Goal: Information Seeking & Learning: Learn about a topic

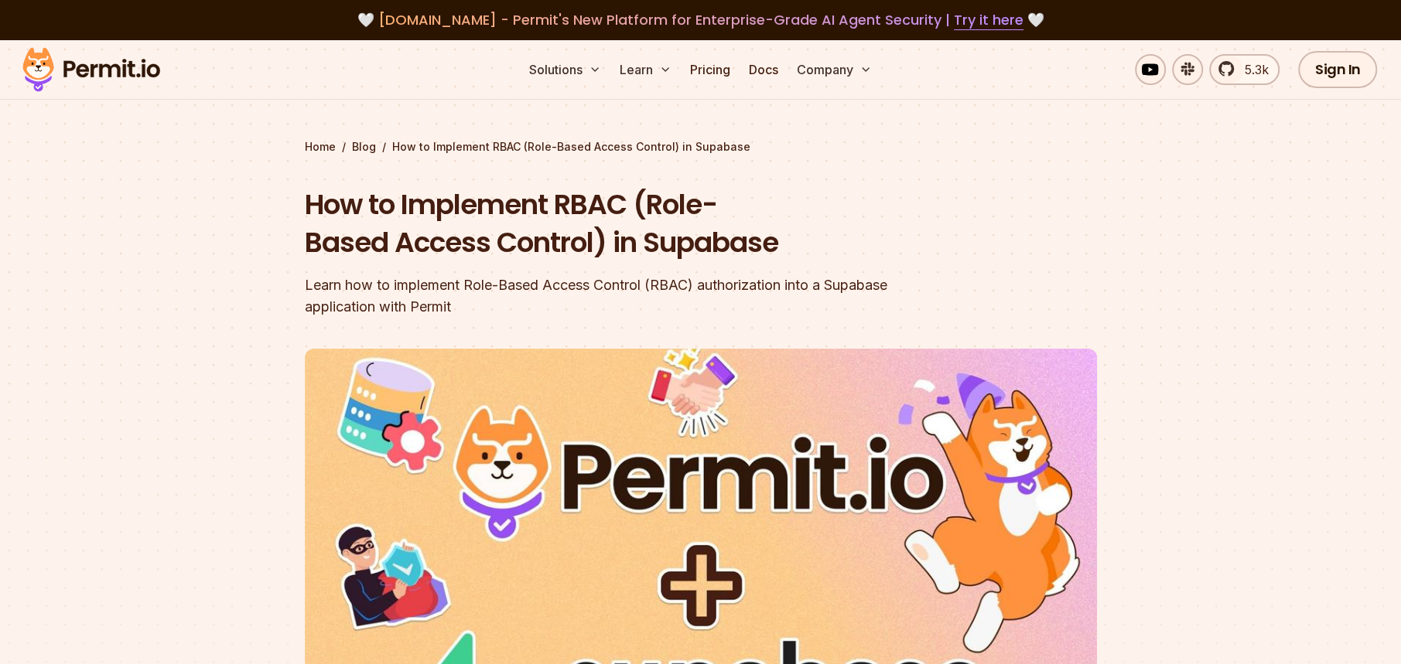
click at [229, 159] on section "Home / Blog / How to Implement RBAC (Role-Based Access Control) in Supabase How…" at bounding box center [700, 477] width 1401 height 874
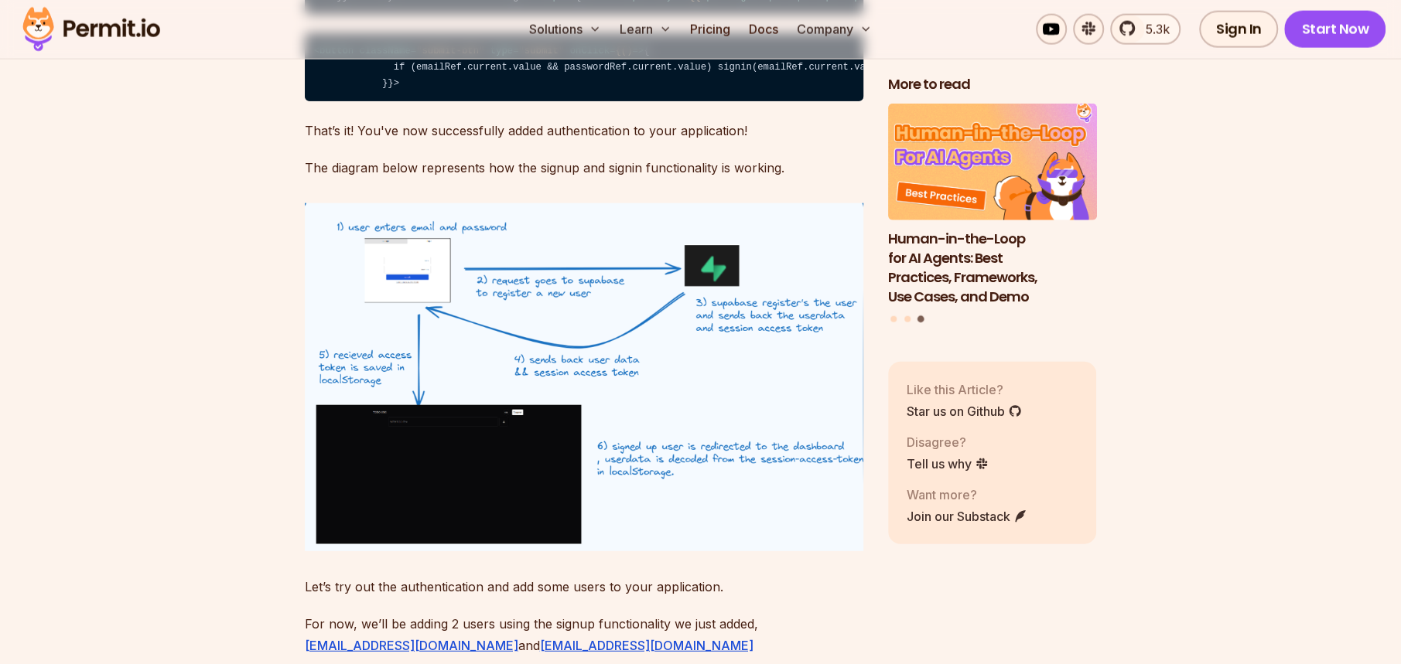
scroll to position [7580, 0]
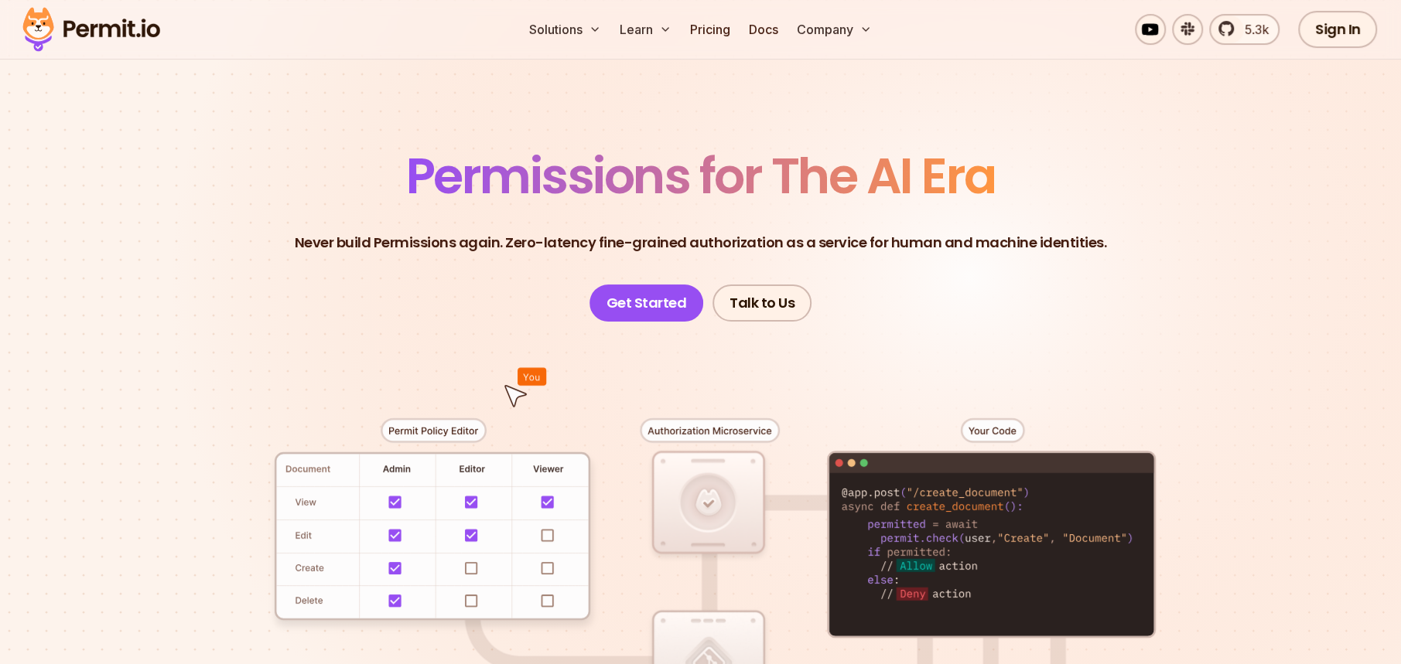
scroll to position [77, 0]
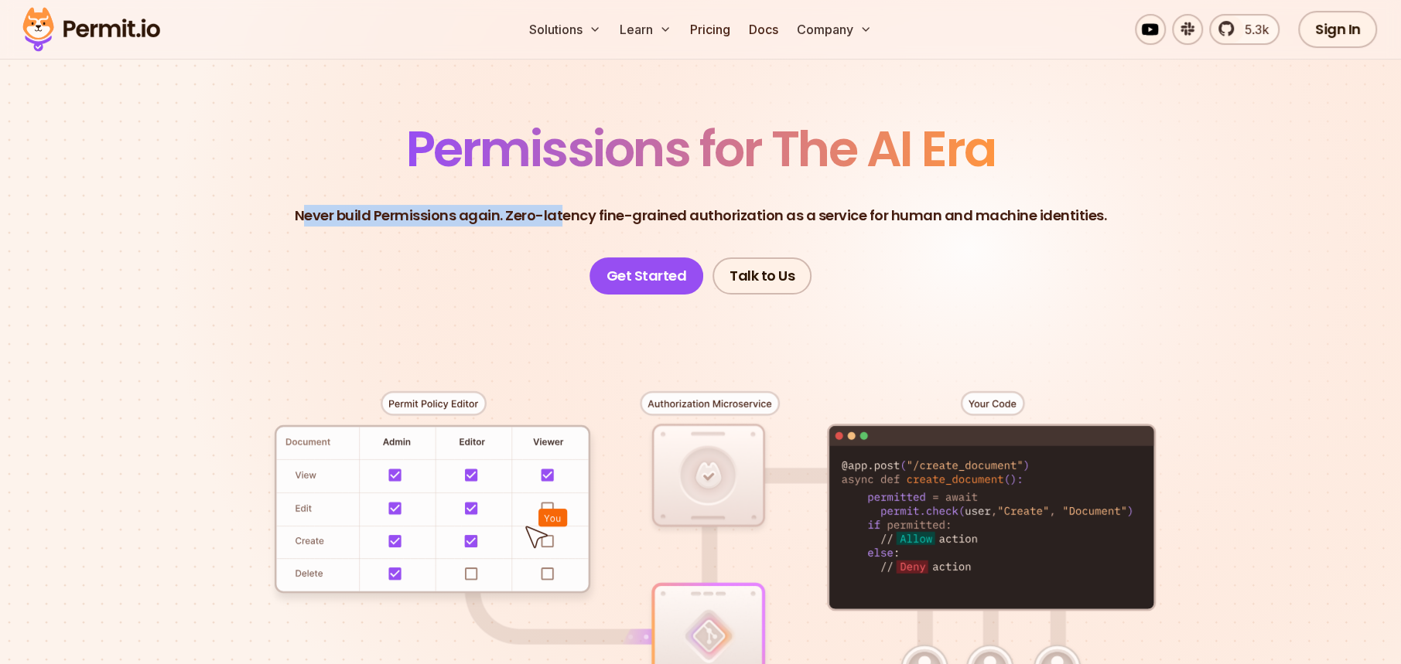
drag, startPoint x: 309, startPoint y: 217, endPoint x: 564, endPoint y: 239, distance: 256.3
click at [564, 239] on header "Permissions for The AI Era Never build Permissions again. Zero-latency fine-gra…" at bounding box center [700, 210] width 1083 height 170
click at [199, 231] on header "Permissions for The AI Era Never build Permissions again. Zero-latency fine-gra…" at bounding box center [700, 210] width 1083 height 170
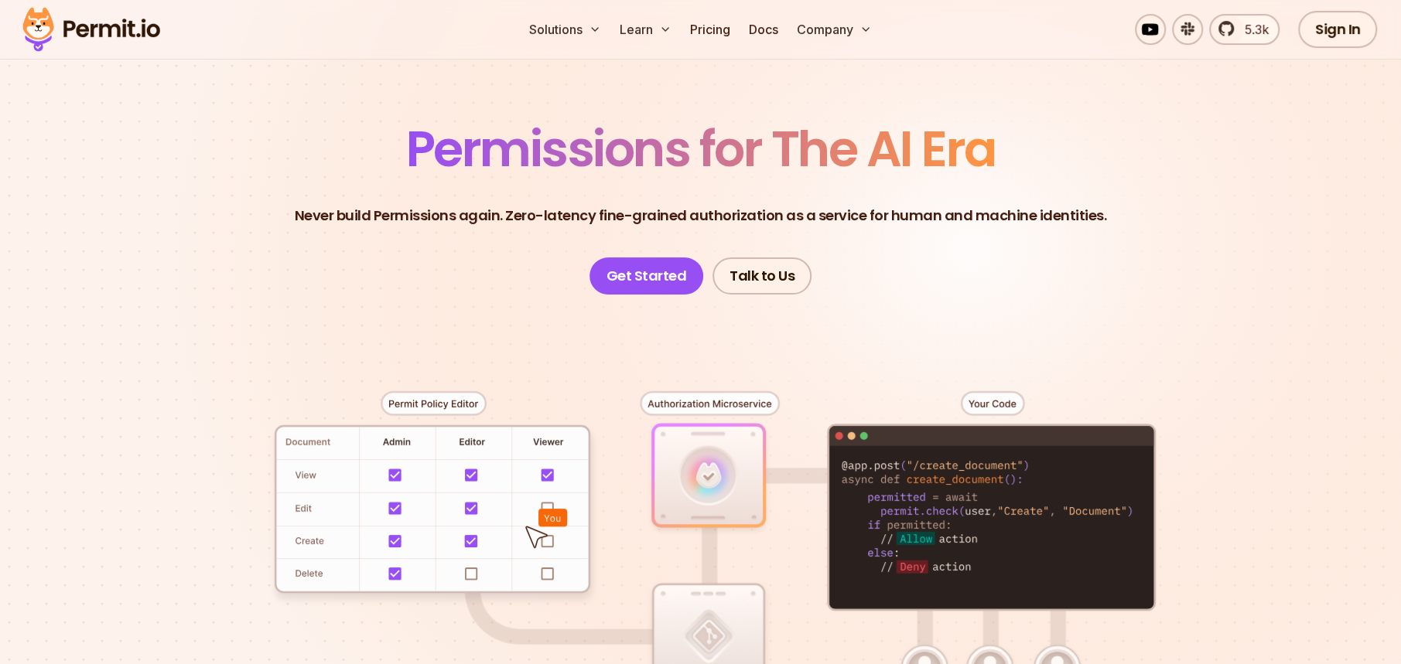
click at [221, 200] on header "Permissions for The AI Era Never build Permissions again. Zero-latency fine-gra…" at bounding box center [700, 210] width 1083 height 170
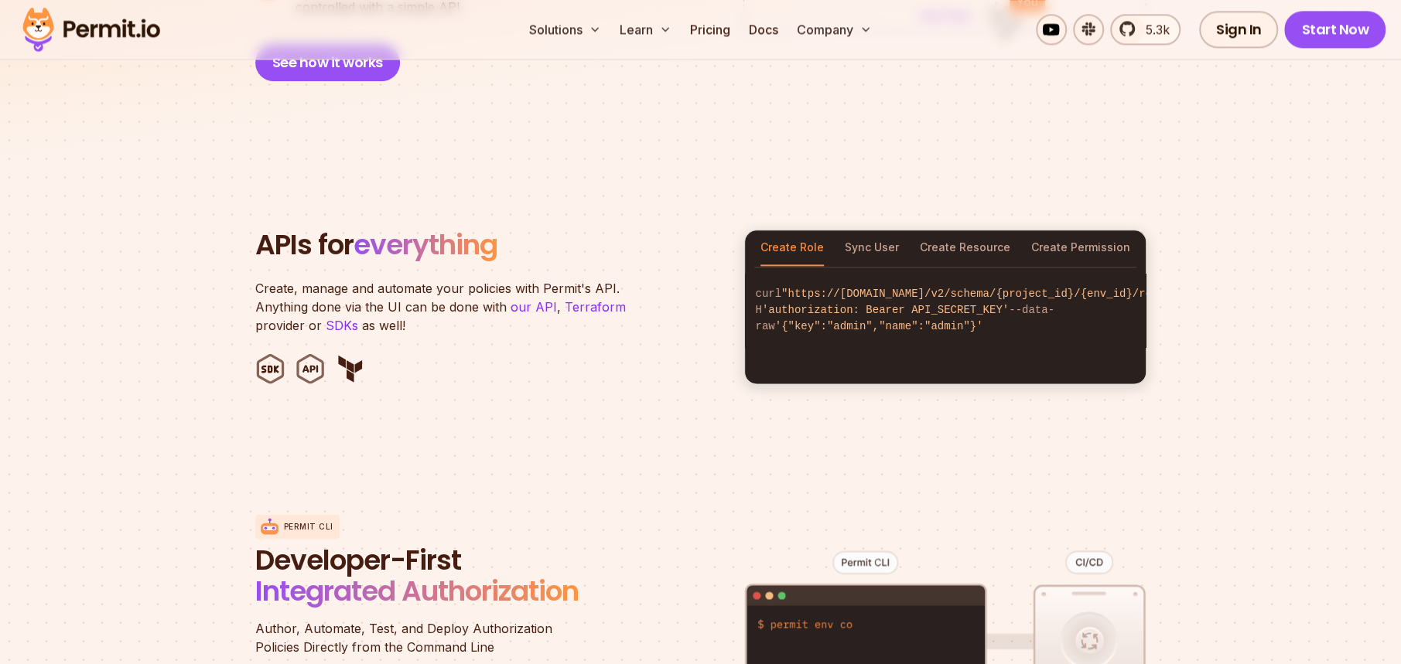
scroll to position [1470, 0]
click at [873, 230] on button "Sync User" at bounding box center [872, 248] width 54 height 36
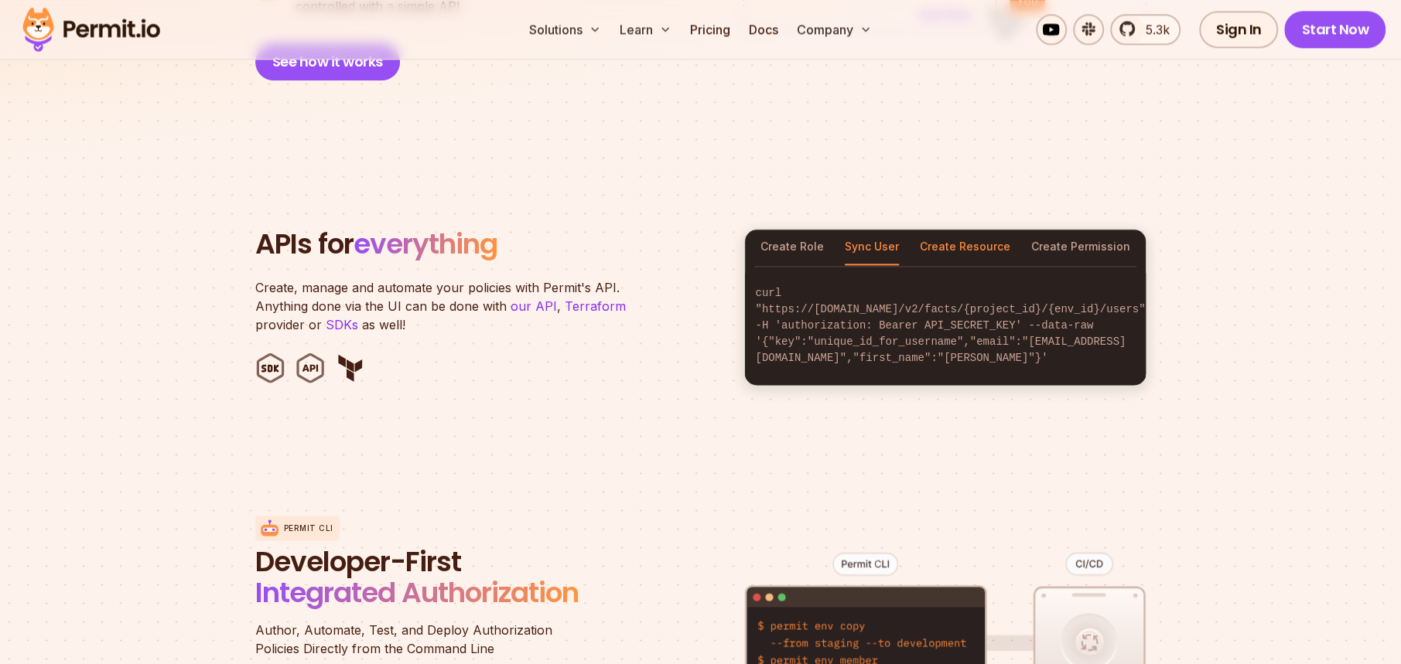
click at [970, 233] on button "Create Resource" at bounding box center [965, 248] width 91 height 36
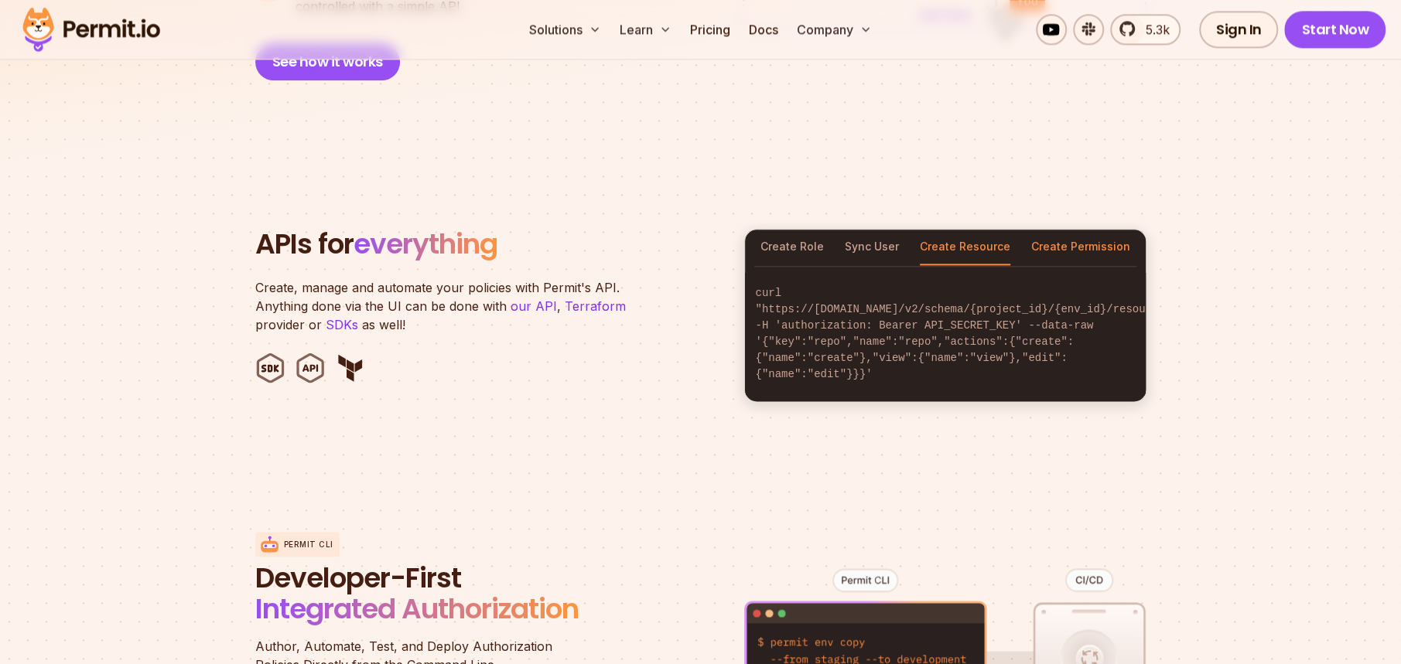
click at [1098, 238] on button "Create Permission" at bounding box center [1080, 248] width 99 height 36
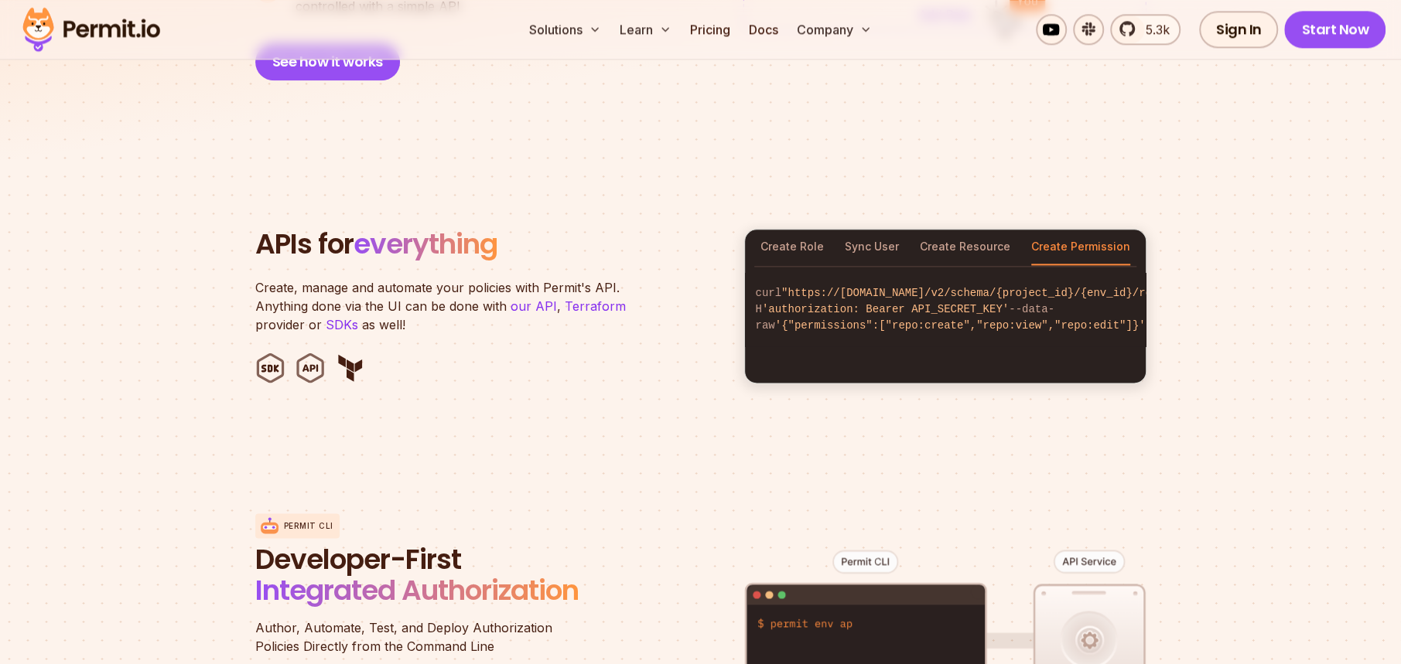
click at [1015, 235] on div "Create Role Sync User Create Resource Create Permission" at bounding box center [945, 248] width 401 height 36
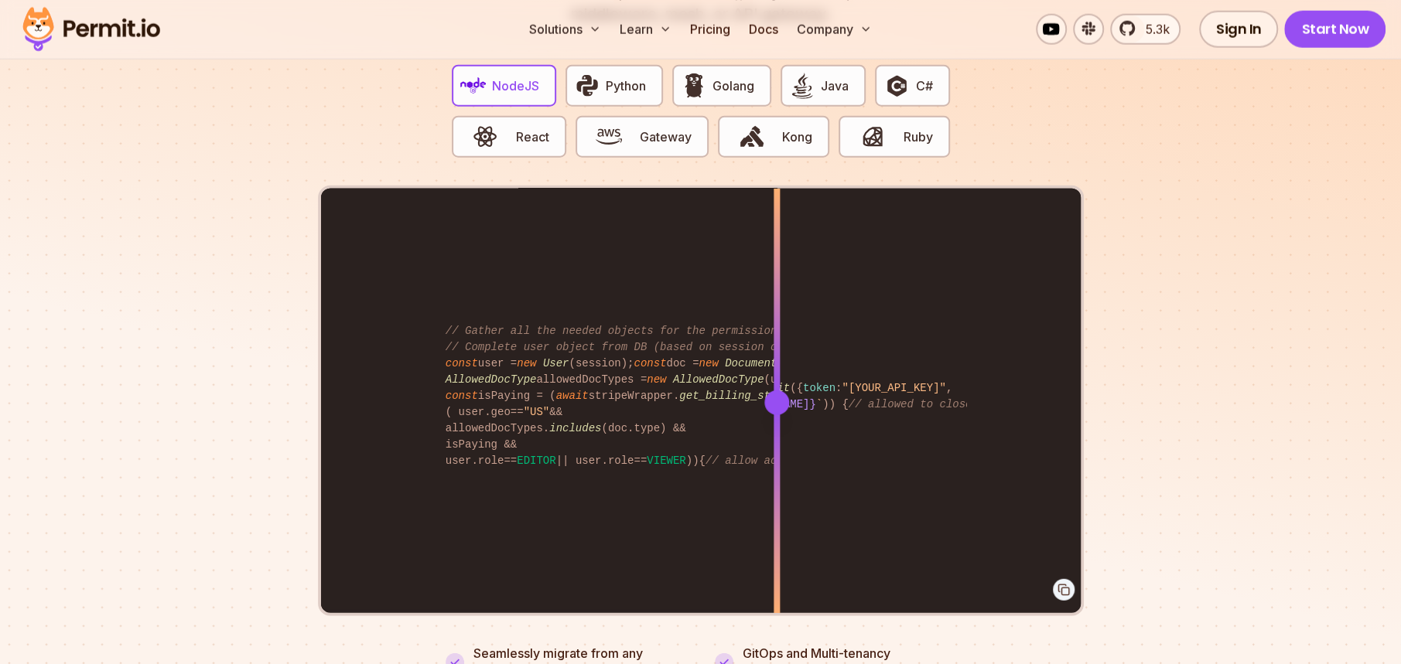
scroll to position [3094, 0]
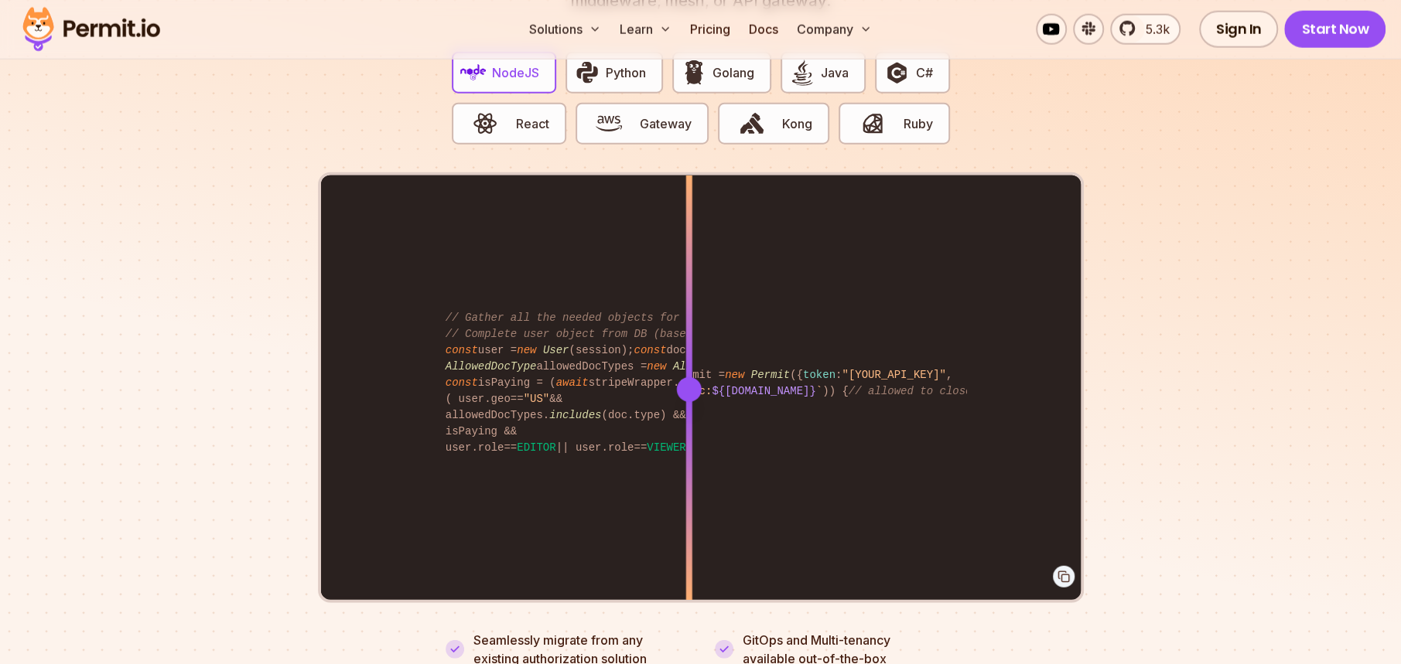
drag, startPoint x: 765, startPoint y: 366, endPoint x: 685, endPoint y: 524, distance: 177.5
click at [685, 524] on div at bounding box center [688, 389] width 6 height 427
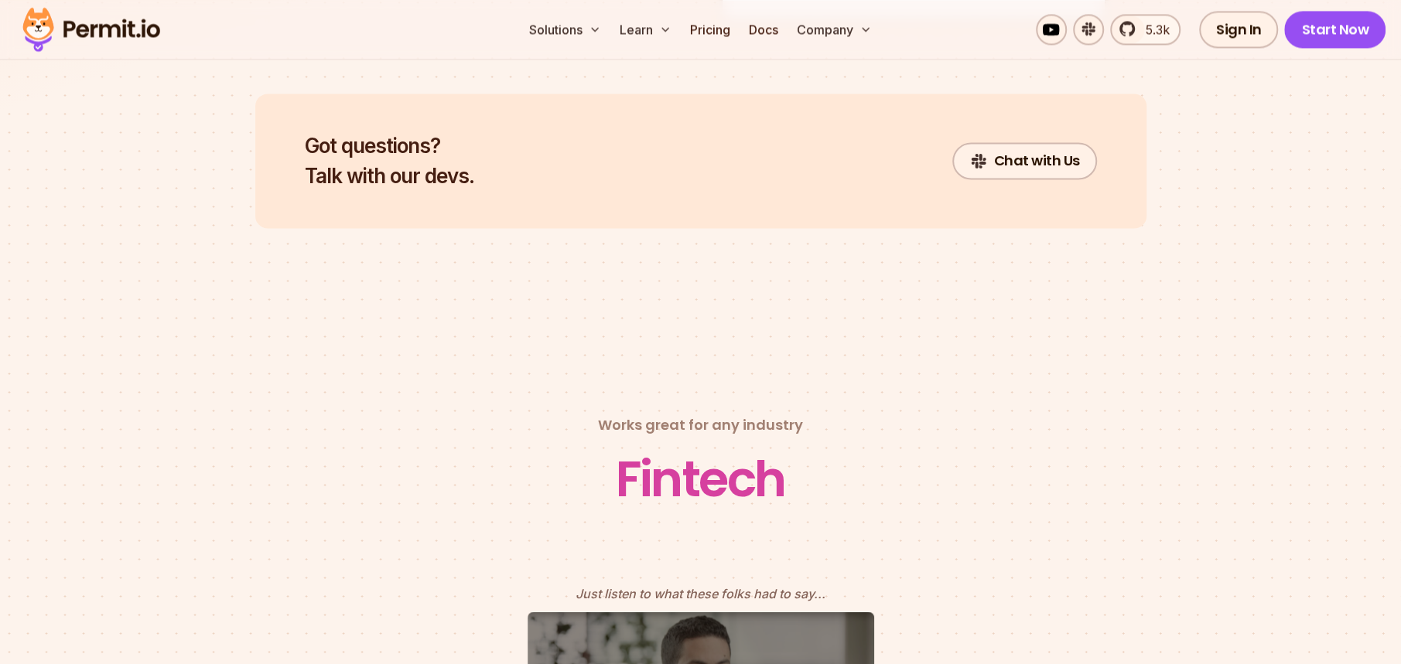
scroll to position [6420, 0]
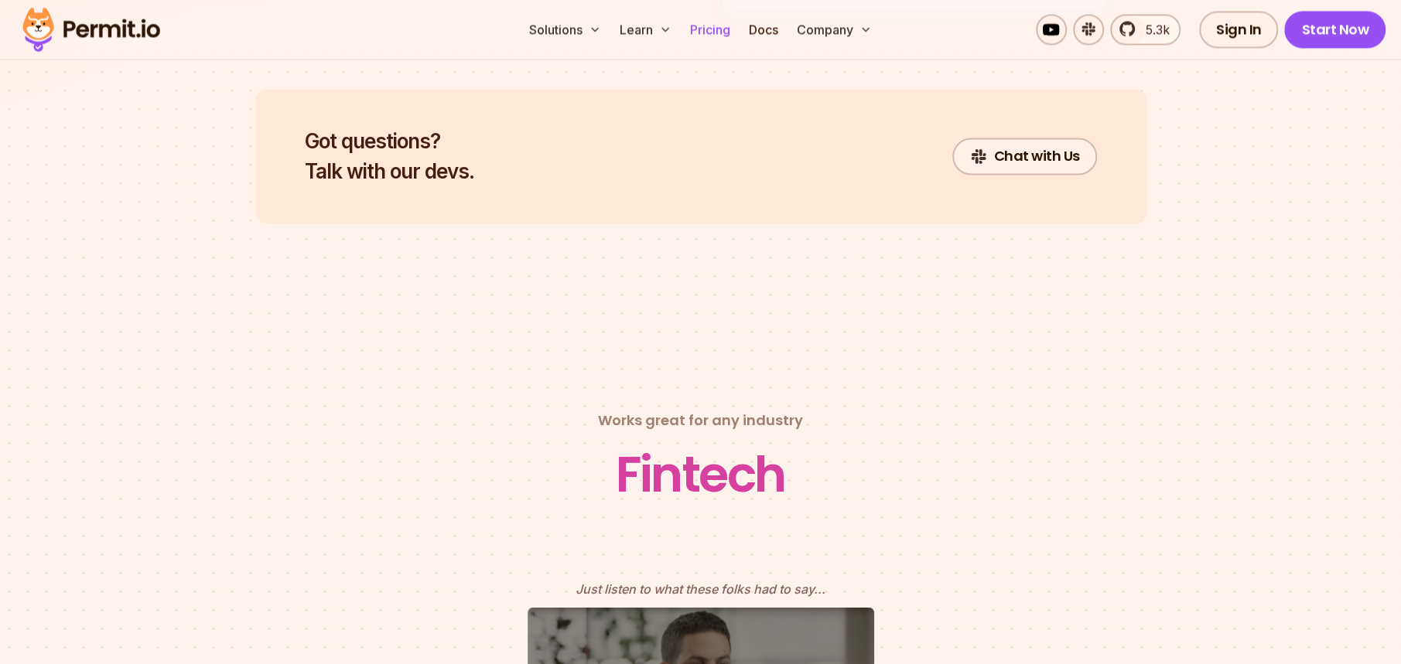
click at [717, 31] on link "Pricing" at bounding box center [710, 29] width 53 height 31
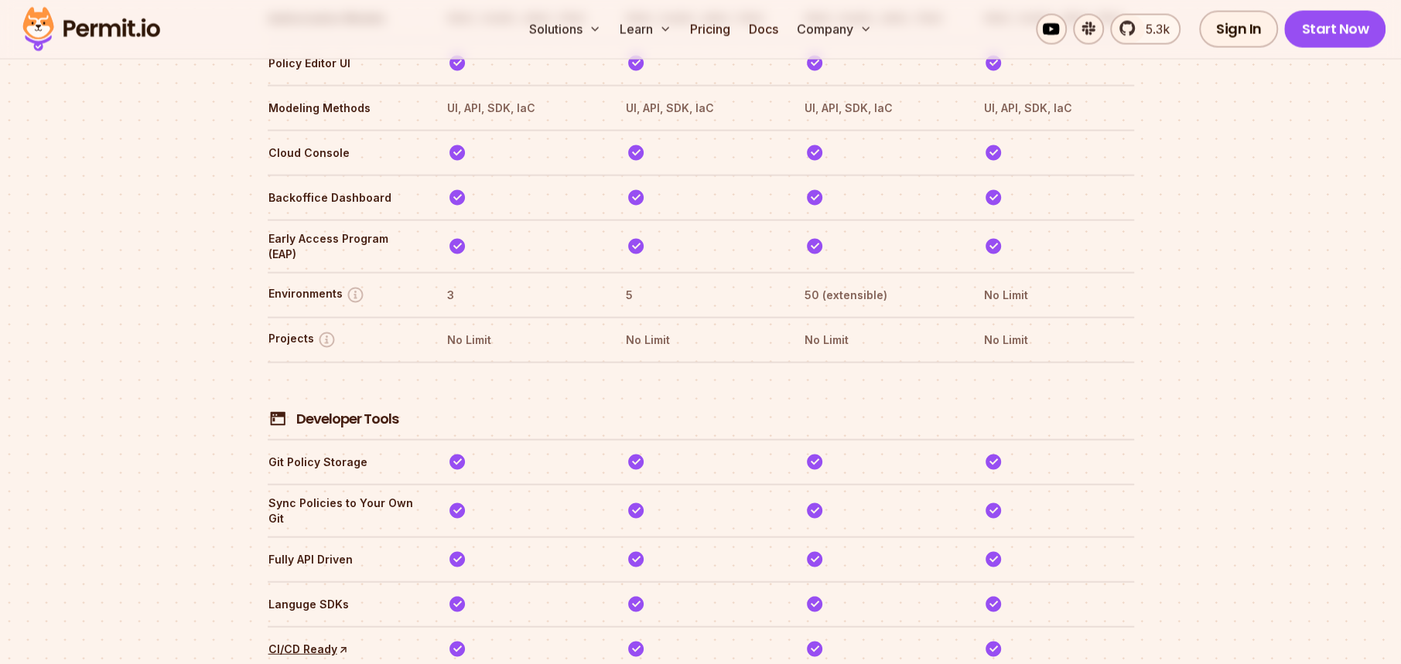
scroll to position [2650, 0]
